Goal: Task Accomplishment & Management: Use online tool/utility

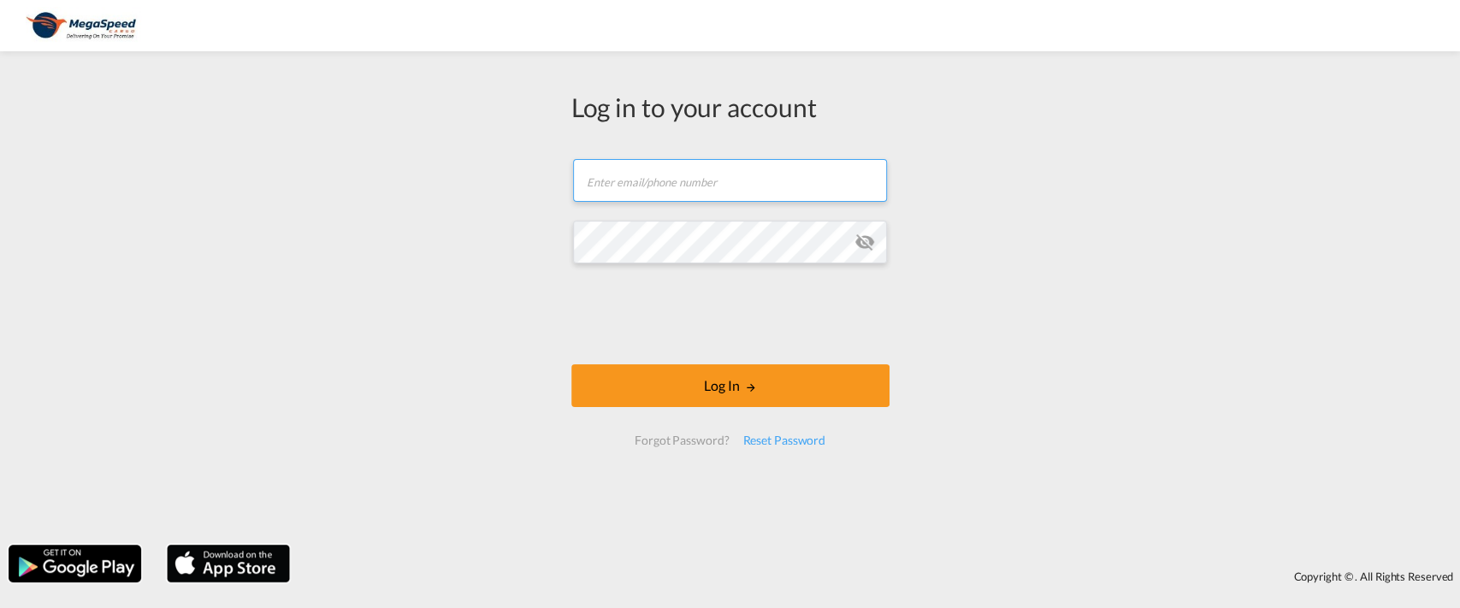
click at [778, 177] on input "text" at bounding box center [730, 180] width 314 height 43
type input "[EMAIL_ADDRESS][DOMAIN_NAME]"
click at [571, 364] on button "Log In" at bounding box center [730, 385] width 318 height 43
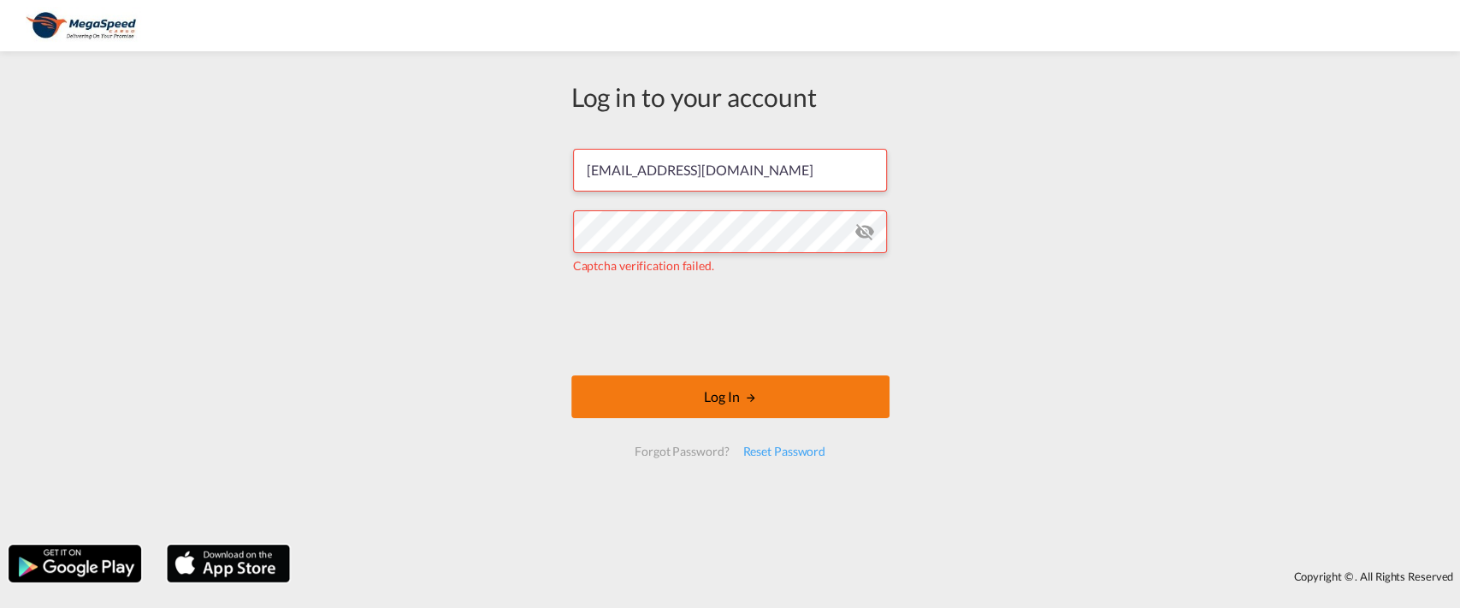
click at [736, 410] on button "Log In" at bounding box center [730, 397] width 318 height 43
